Goal: Information Seeking & Learning: Learn about a topic

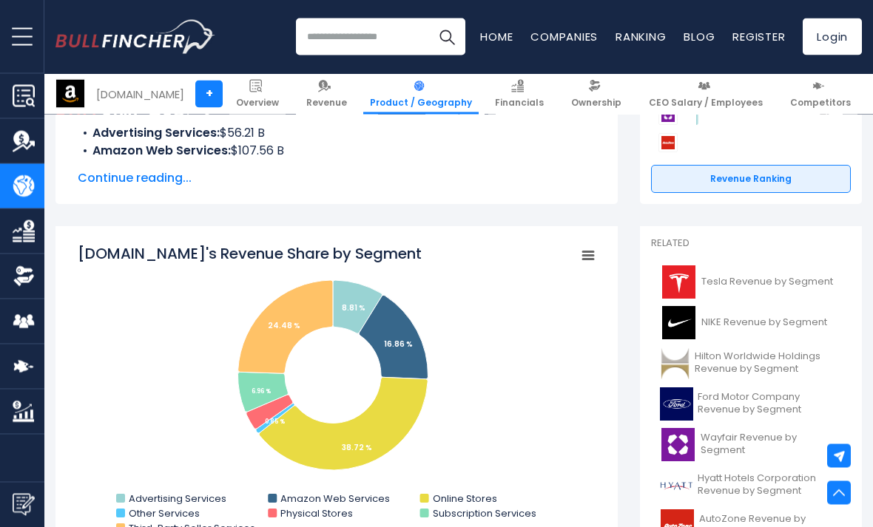
scroll to position [291, 0]
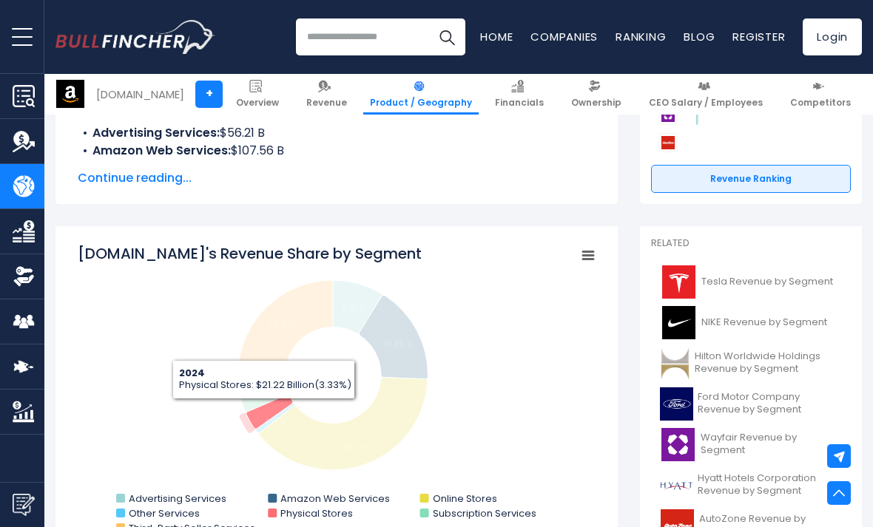
click at [263, 410] on icon "Amazon.com's Revenue Share by Segment" at bounding box center [269, 412] width 47 height 34
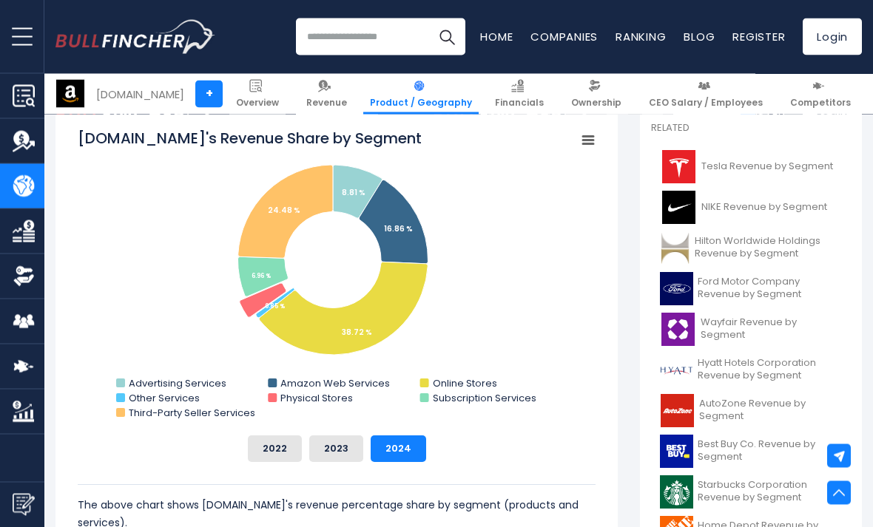
scroll to position [402, 0]
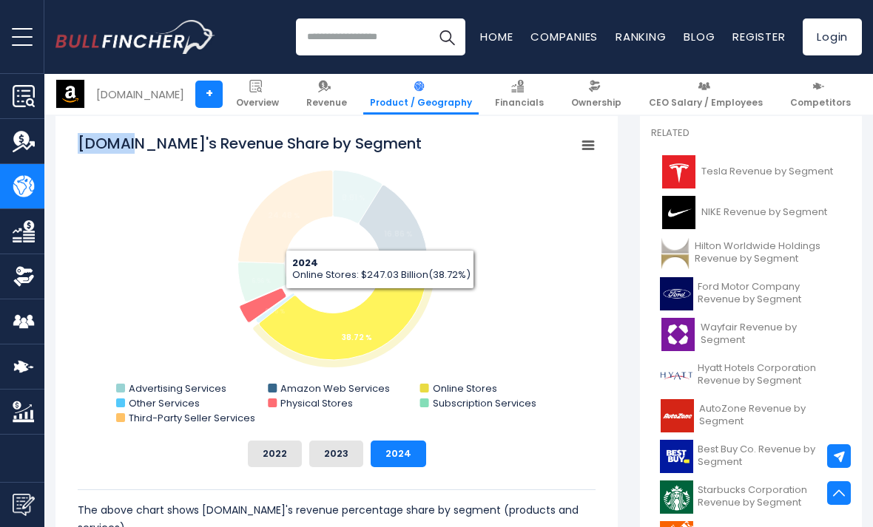
click at [512, 199] on rect "Amazon.com's Revenue Share by Segment" at bounding box center [337, 281] width 518 height 296
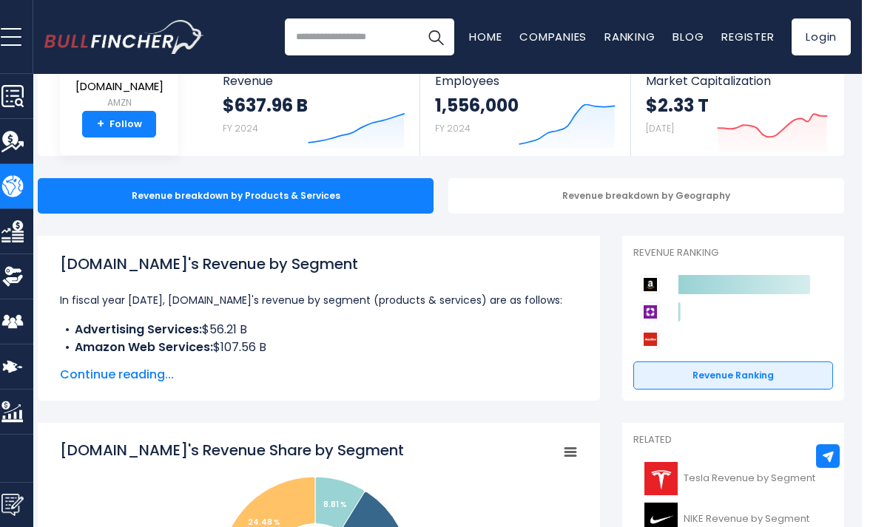
scroll to position [0, 7]
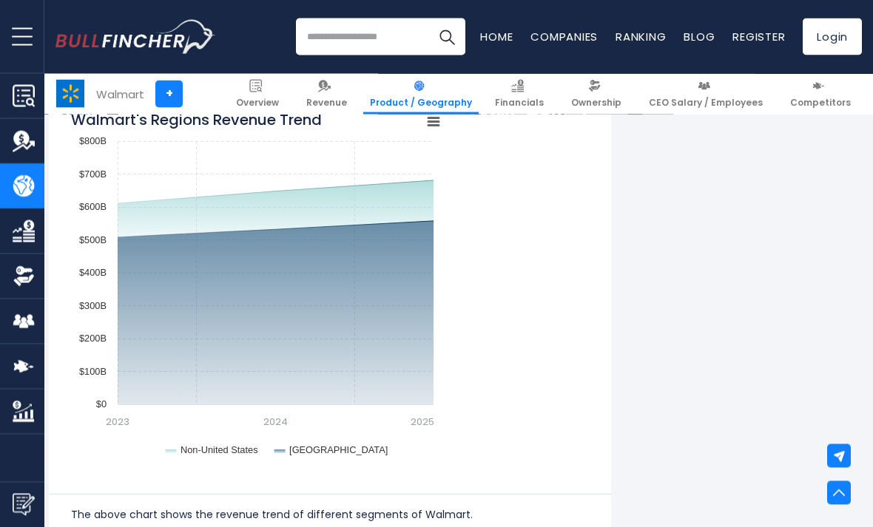
scroll to position [1182, 7]
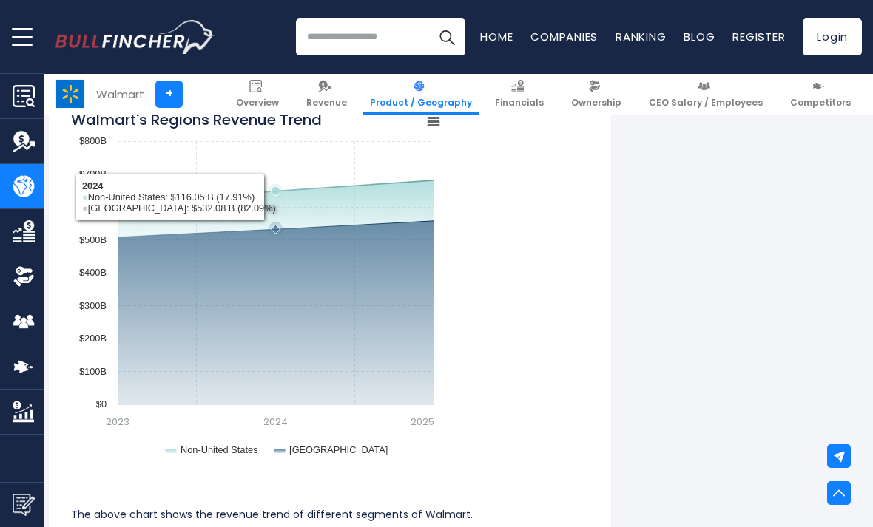
click at [294, 195] on icon "Walmart's Regions Revenue Trend" at bounding box center [276, 191] width 316 height 23
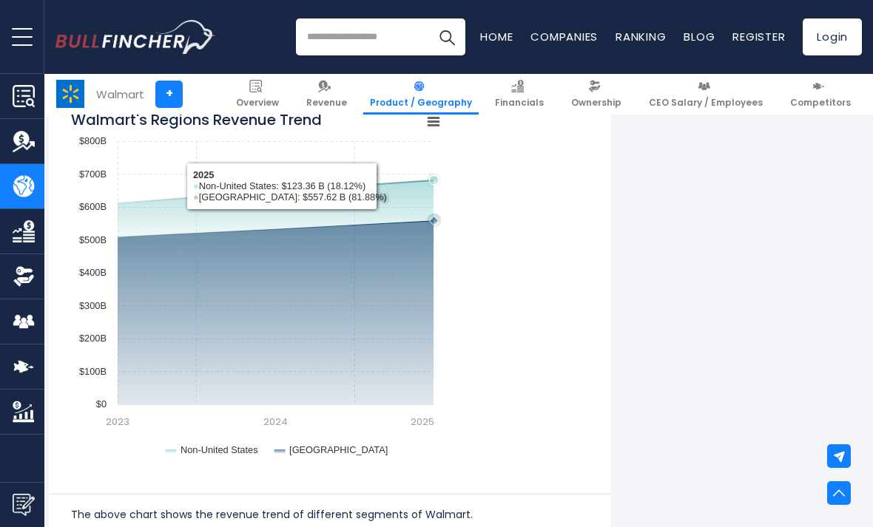
click at [395, 180] on icon "Walmart's Regions Revenue Trend" at bounding box center [276, 191] width 316 height 23
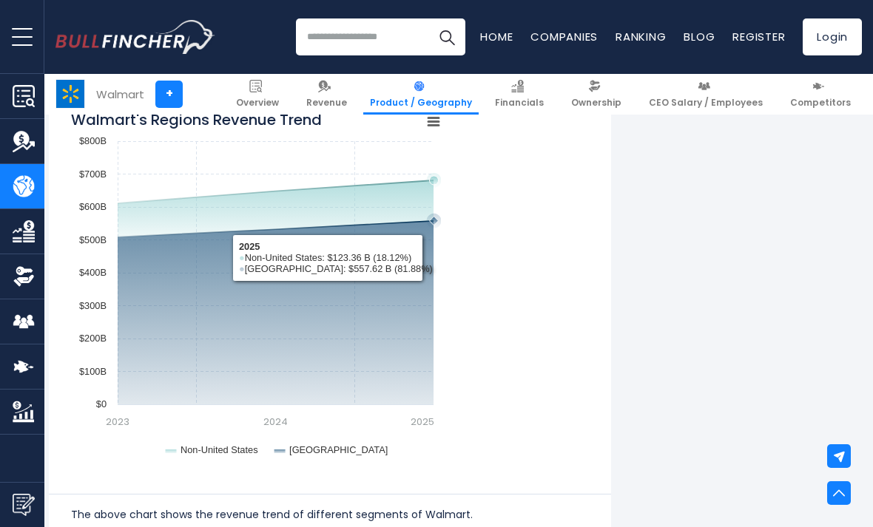
click at [427, 283] on rect "Walmart's Regions Revenue Trend" at bounding box center [256, 287] width 370 height 370
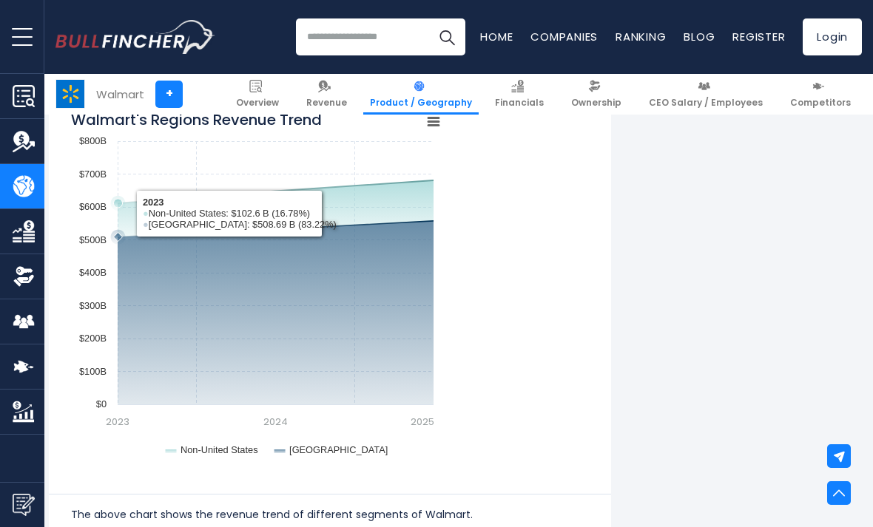
click at [132, 203] on icon "Walmart's Regions Revenue Trend" at bounding box center [276, 191] width 316 height 23
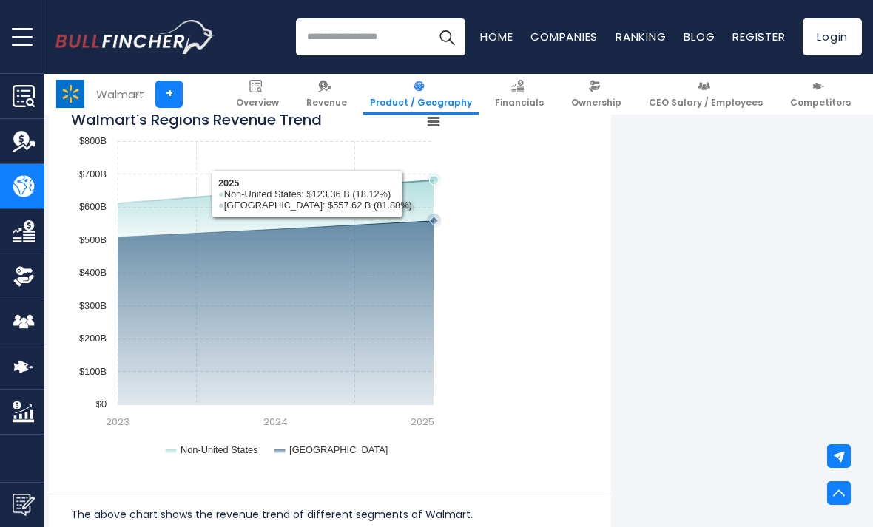
click at [410, 186] on icon "Walmart's Regions Revenue Trend" at bounding box center [276, 191] width 316 height 23
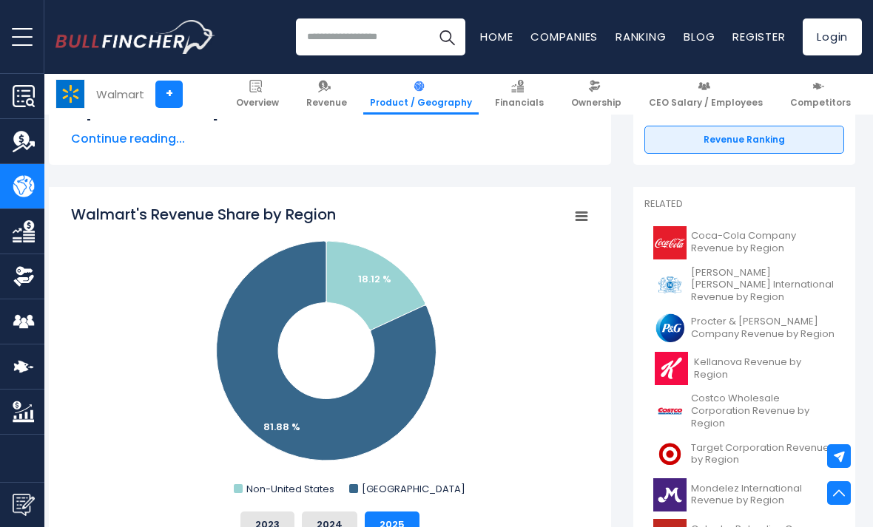
scroll to position [314, 7]
